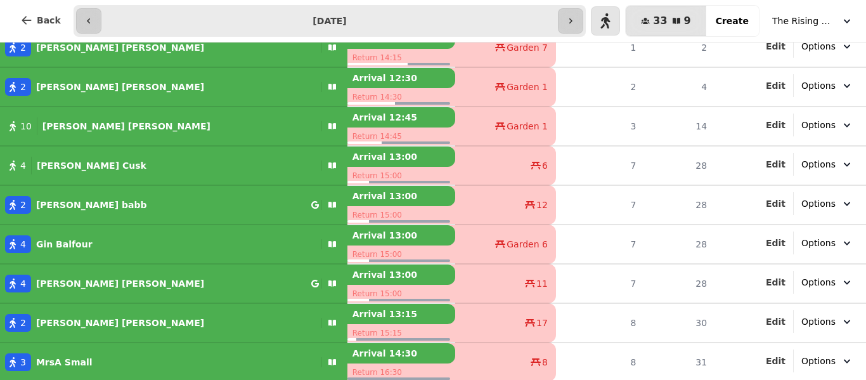
scroll to position [46, 0]
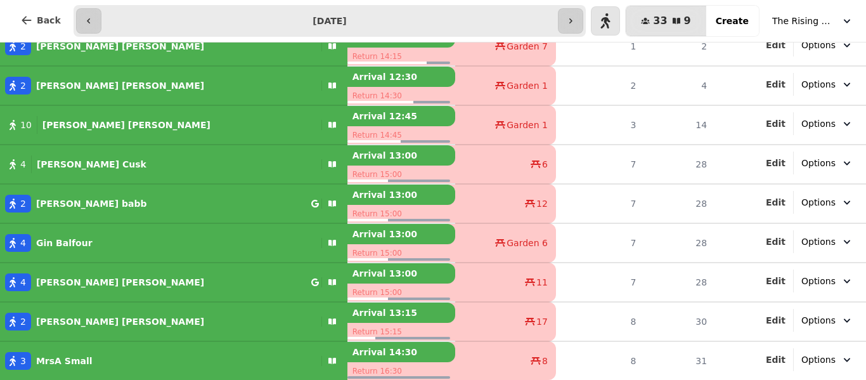
click at [598, 341] on td "8" at bounding box center [600, 360] width 88 height 39
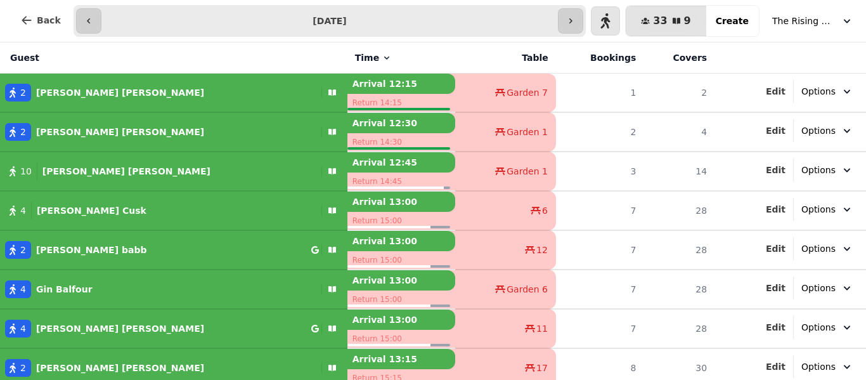
click at [216, 74] on td "2 Gareth Griffiths" at bounding box center [173, 93] width 347 height 39
click at [182, 6] on div "**********" at bounding box center [330, 21] width 513 height 32
